Goal: Find contact information: Obtain details needed to contact an individual or organization

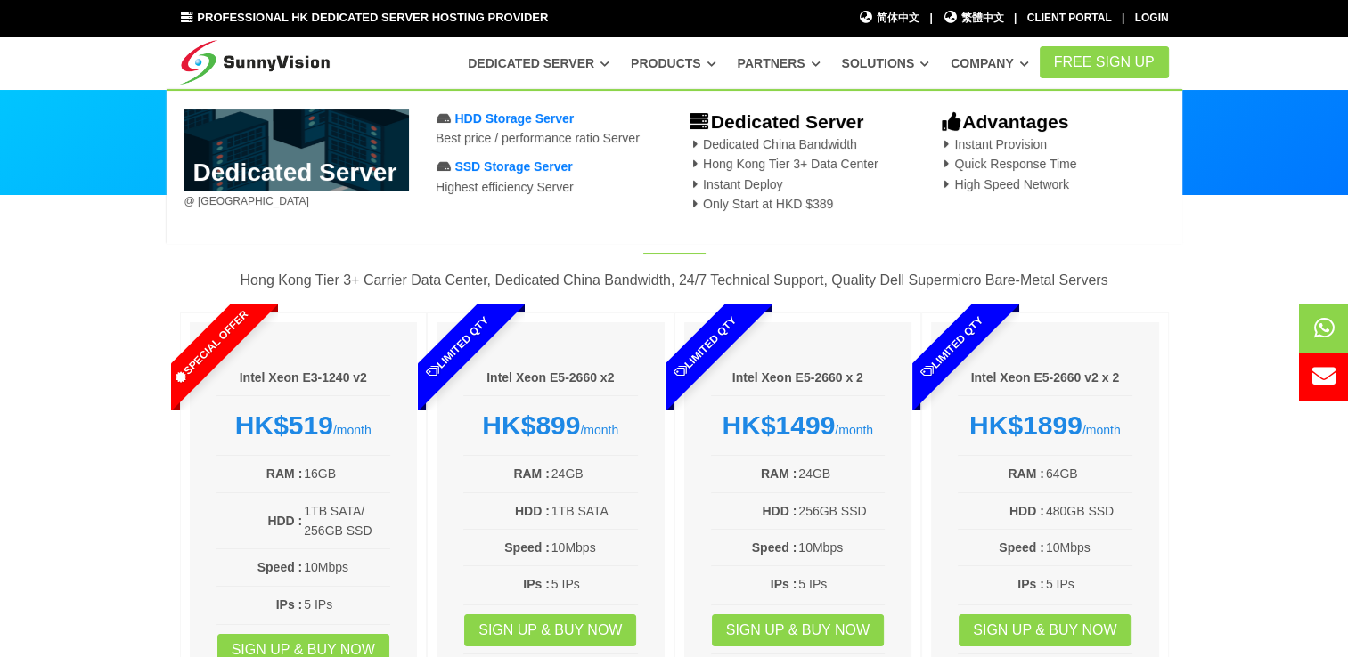
click at [559, 47] on link "Dedicated Server" at bounding box center [539, 63] width 142 height 32
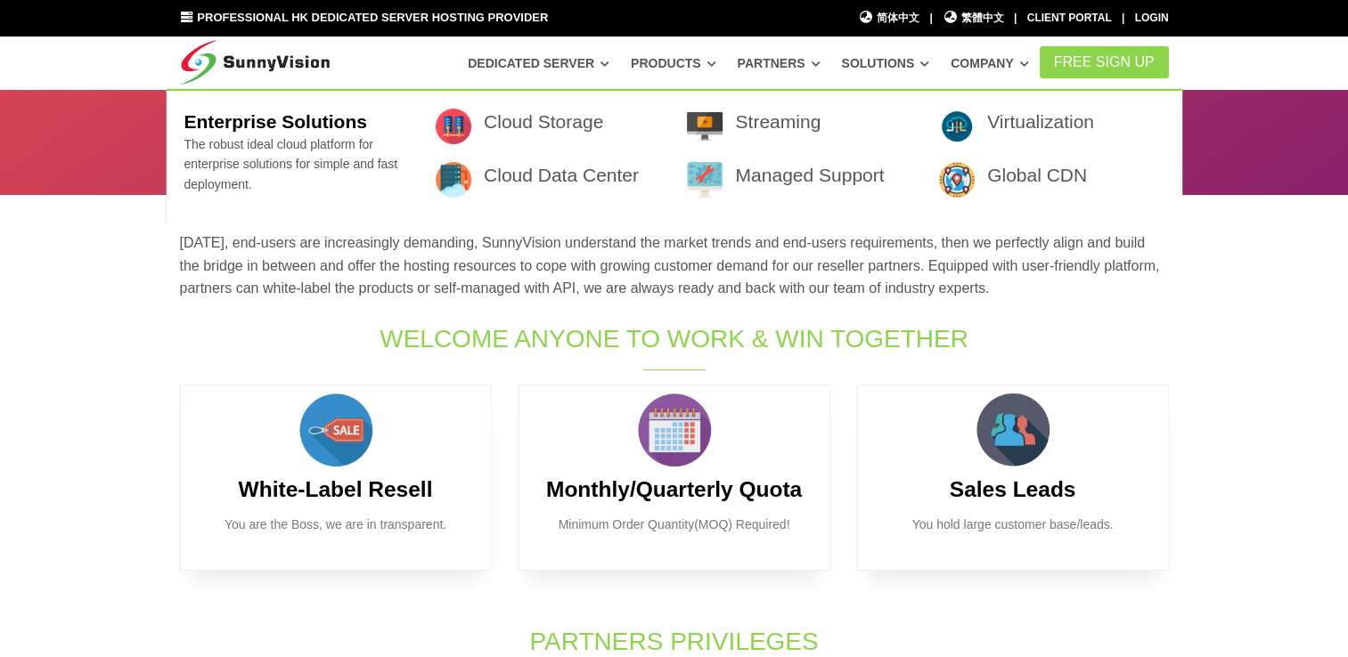
click at [914, 61] on link "Solutions" at bounding box center [885, 63] width 88 height 32
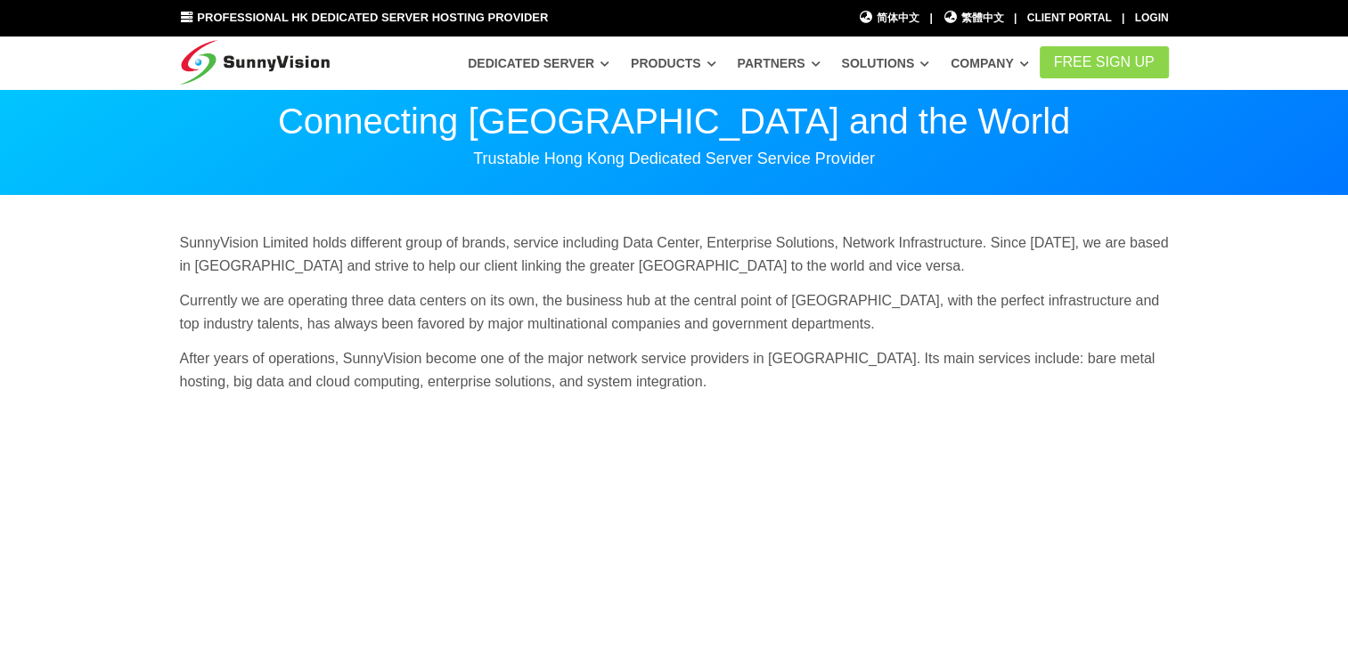
click at [577, 60] on link "Dedicated Server" at bounding box center [539, 63] width 142 height 32
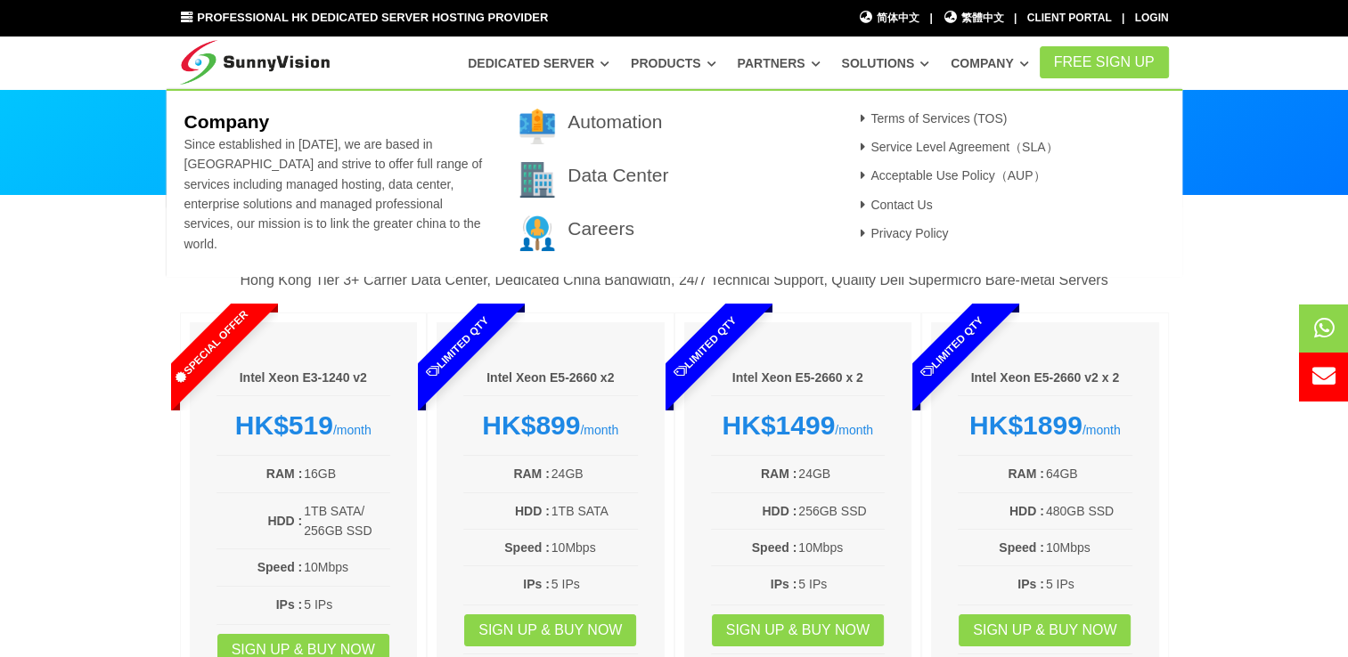
click at [1019, 63] on link "Company" at bounding box center [990, 63] width 78 height 32
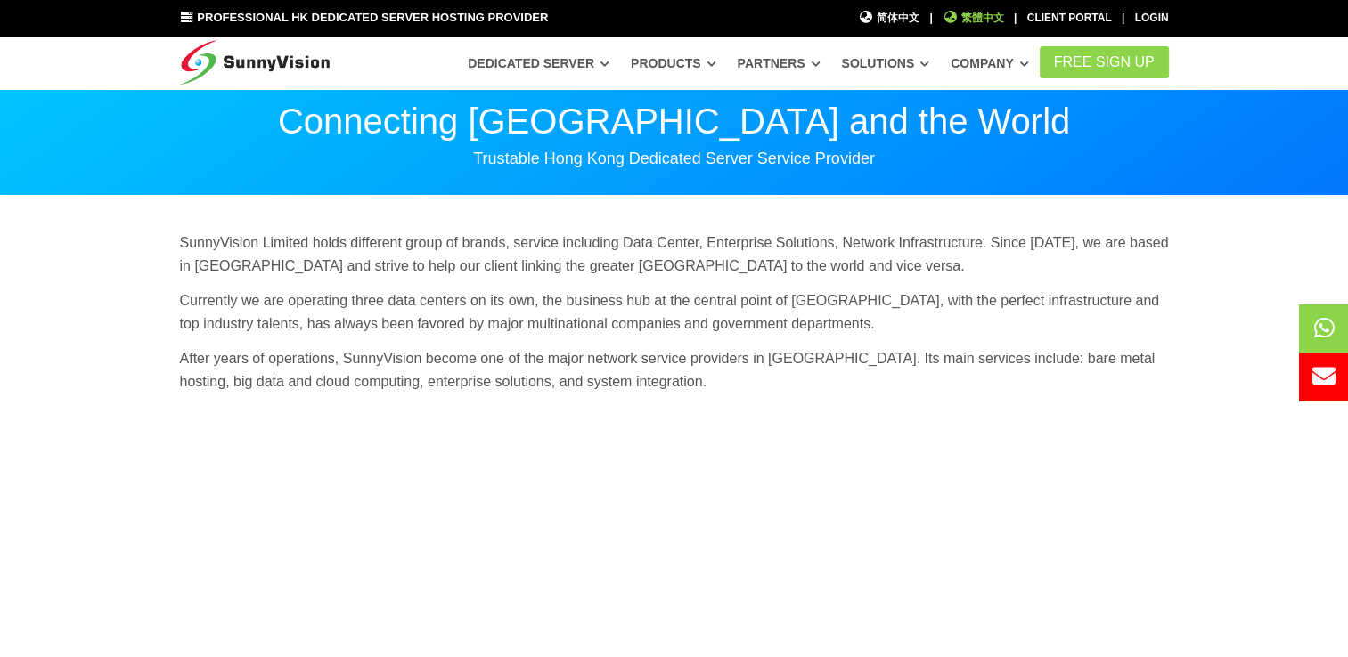
click at [987, 15] on span "繁體中文" at bounding box center [973, 18] width 61 height 17
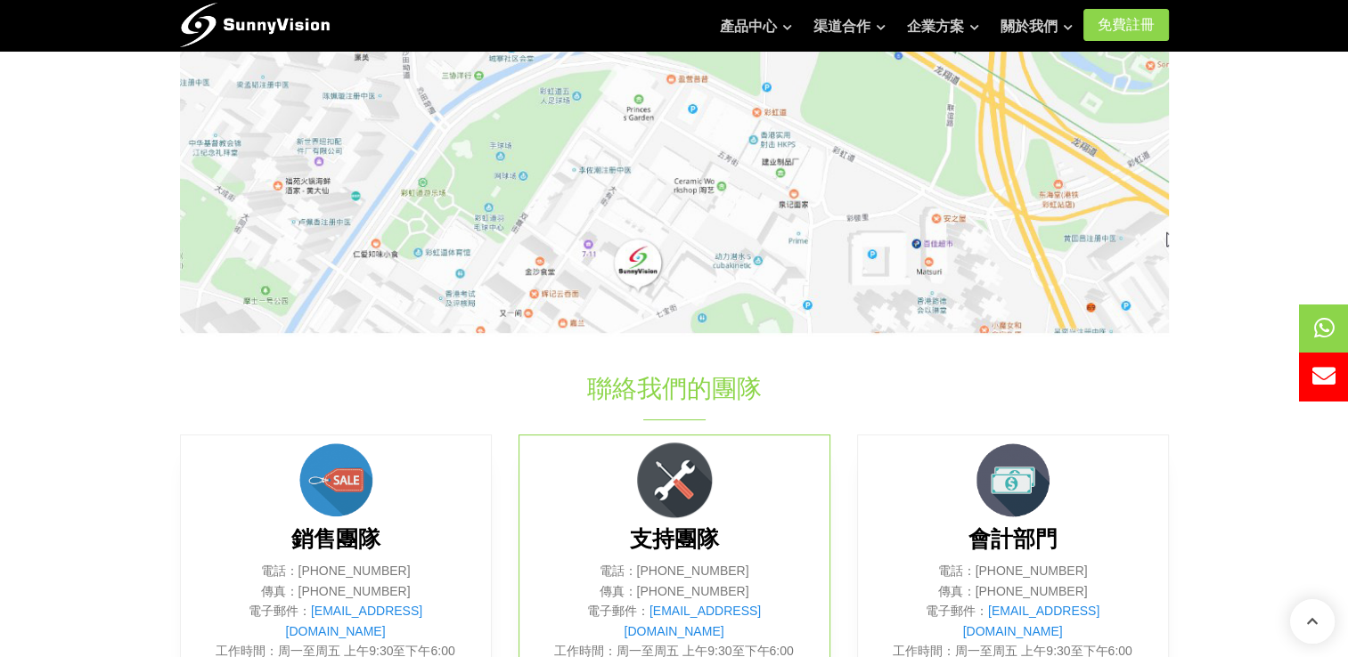
scroll to position [641, 0]
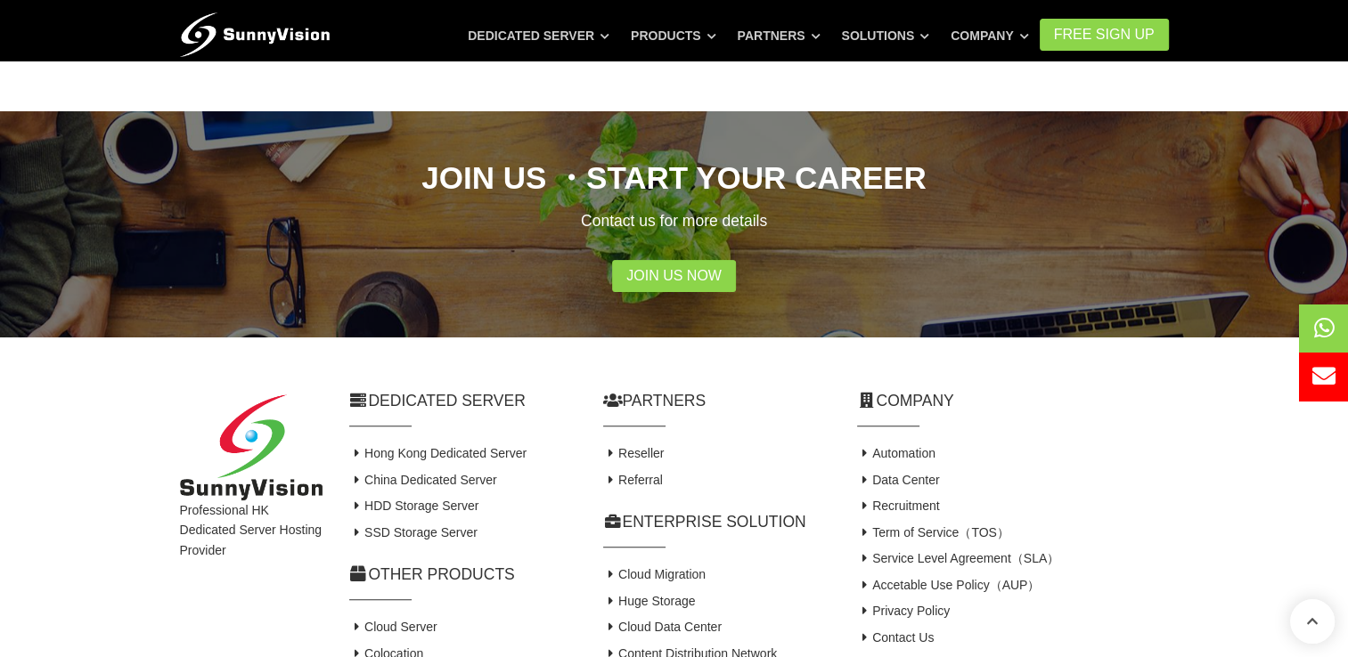
scroll to position [445, 0]
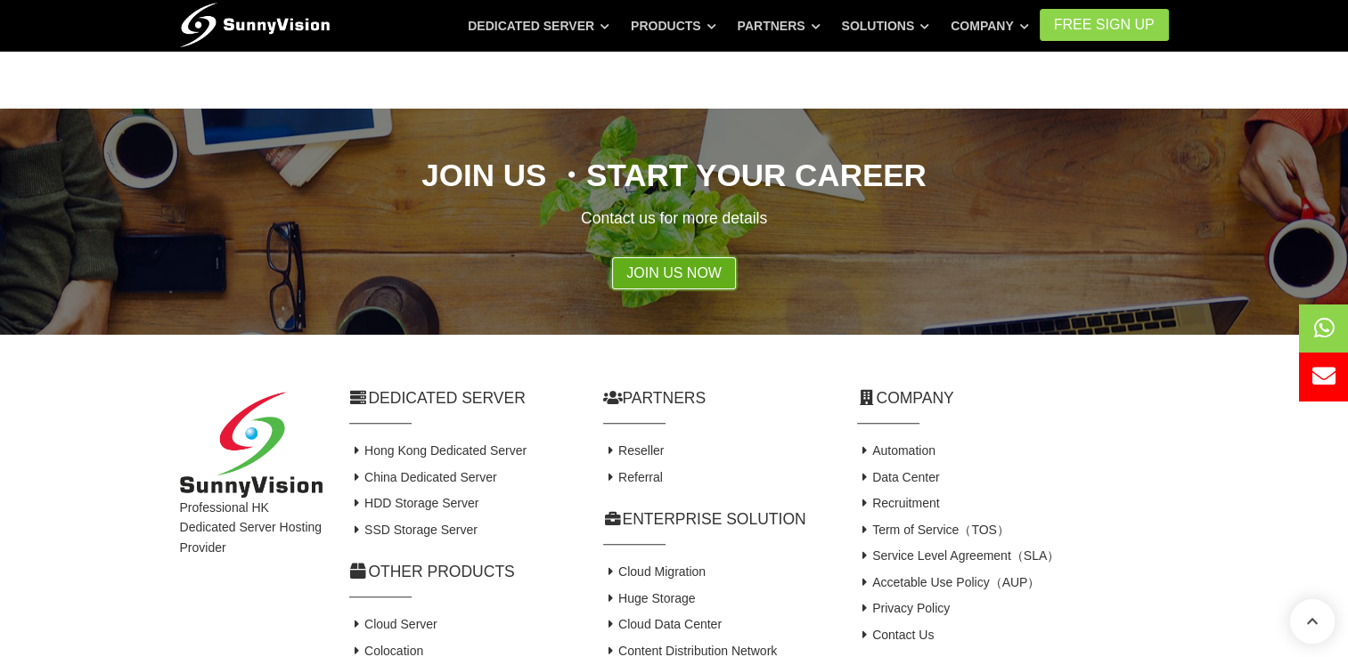
click at [648, 282] on link "Join Us Now" at bounding box center [674, 273] width 124 height 32
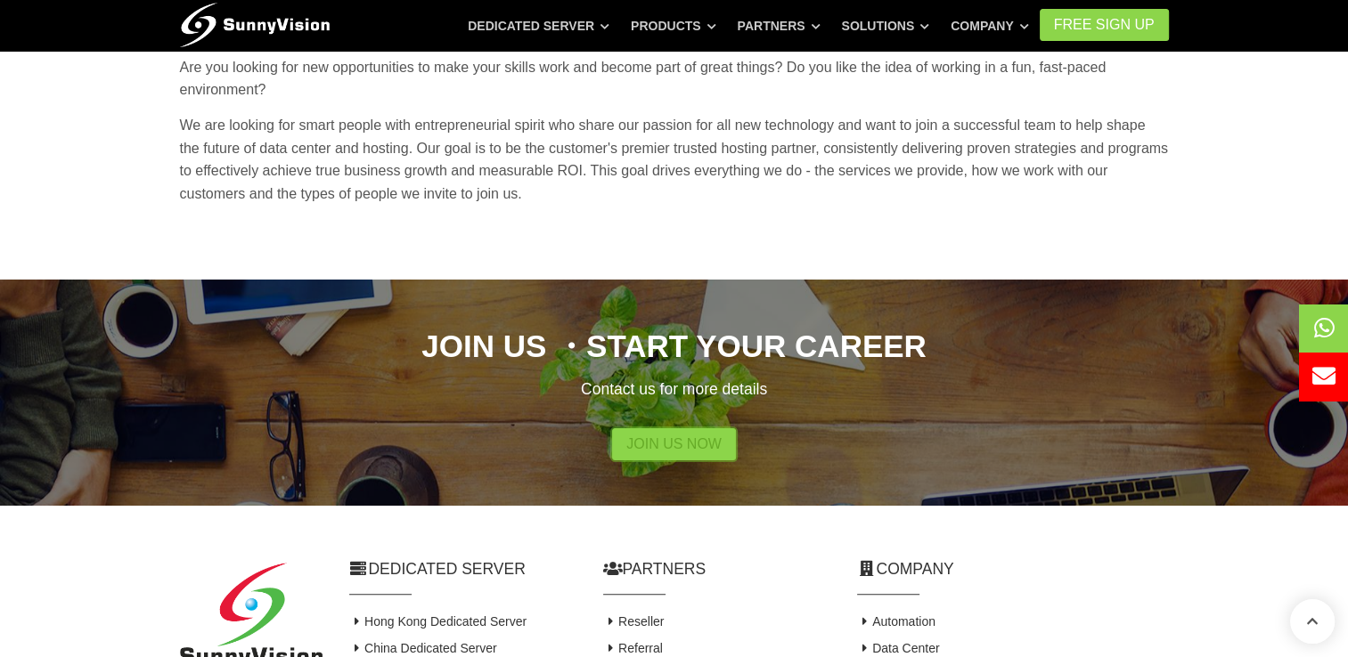
scroll to position [267, 0]
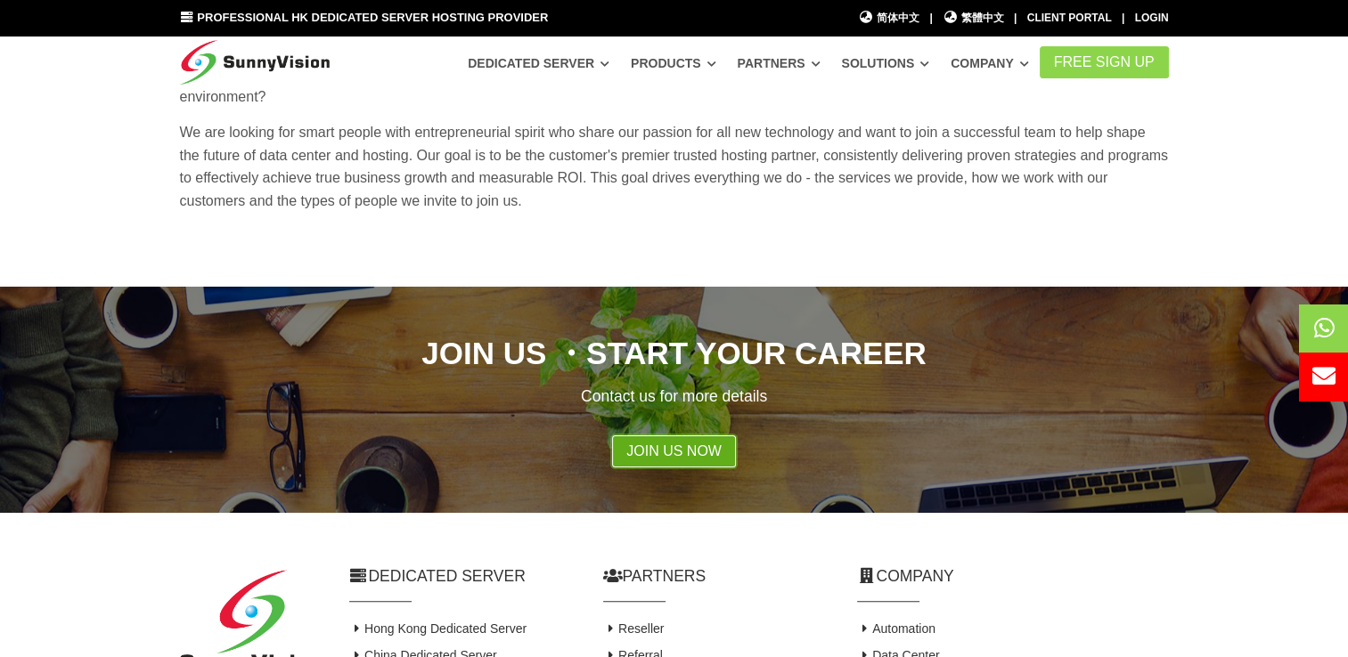
click at [677, 452] on link "Join Us Now" at bounding box center [674, 452] width 124 height 32
click at [1130, 351] on h2 "Join Us ・Start Your Career" at bounding box center [674, 353] width 989 height 44
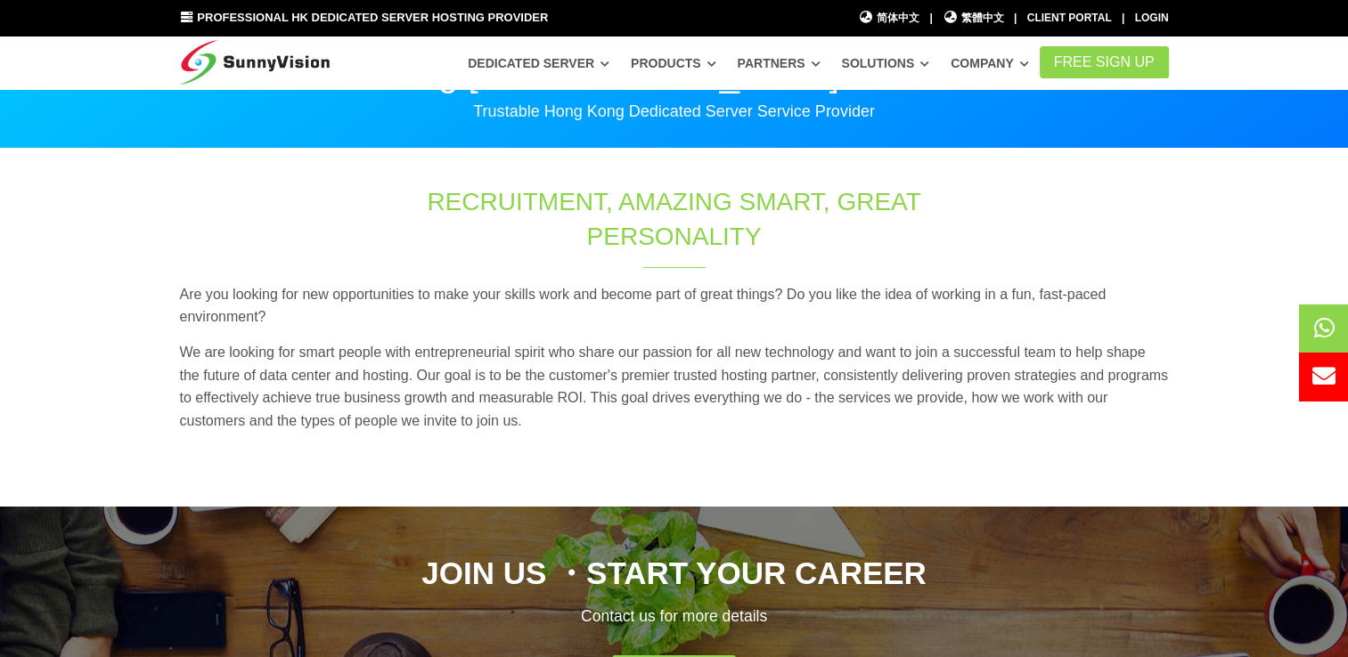
scroll to position [89, 0]
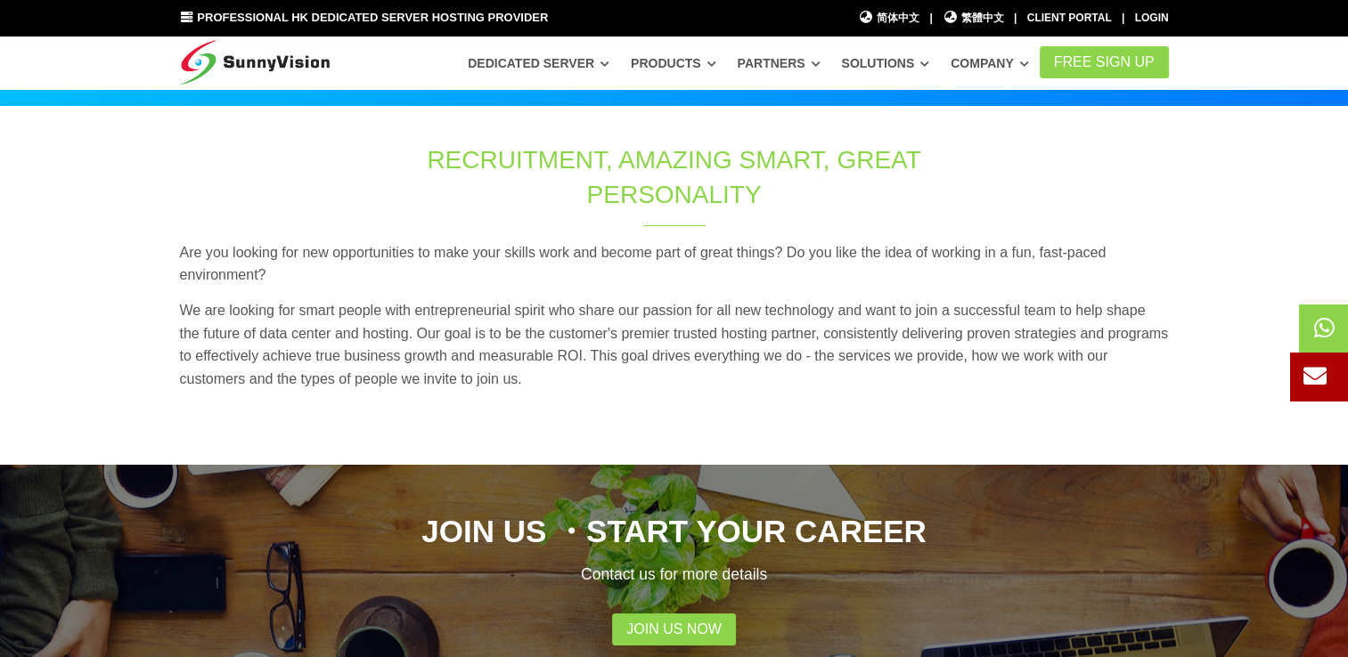
click at [1317, 369] on icon at bounding box center [1314, 375] width 23 height 23
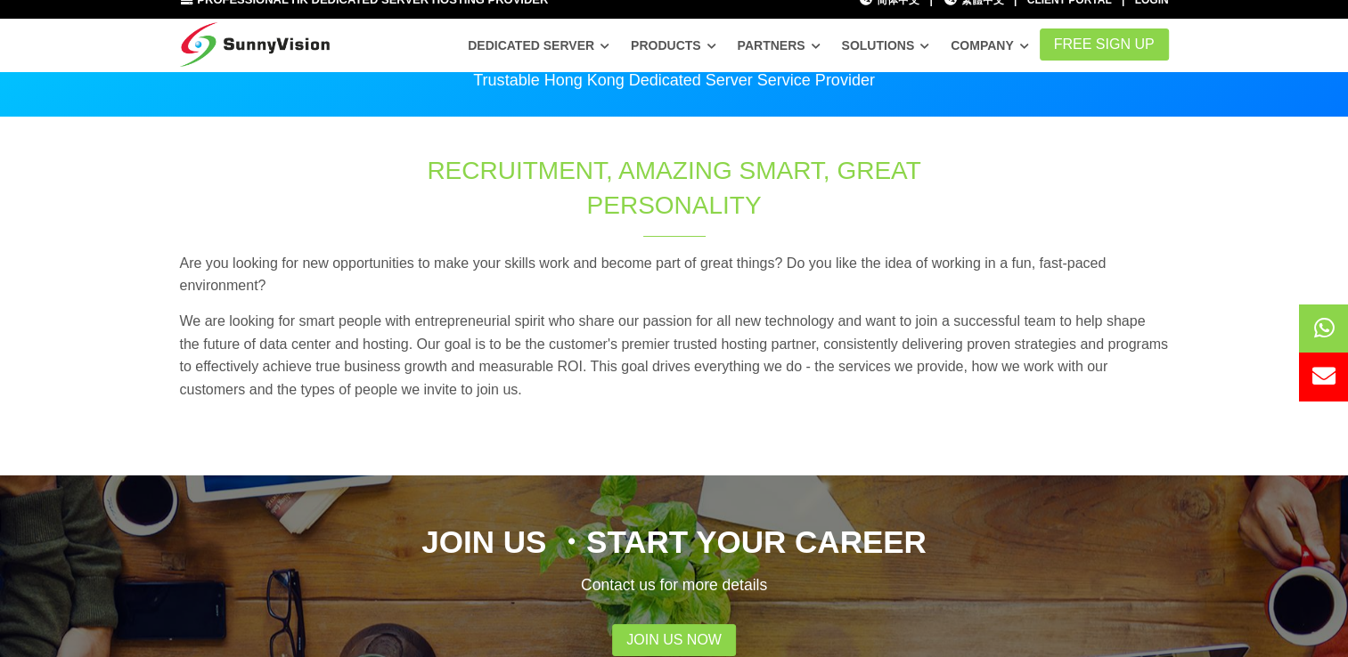
scroll to position [0, 0]
